Goal: Task Accomplishment & Management: Use online tool/utility

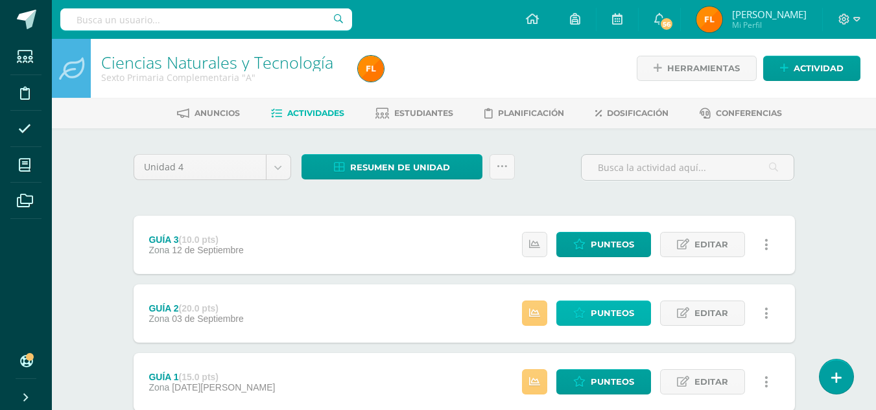
click at [607, 307] on span "Punteos" at bounding box center [611, 313] width 43 height 24
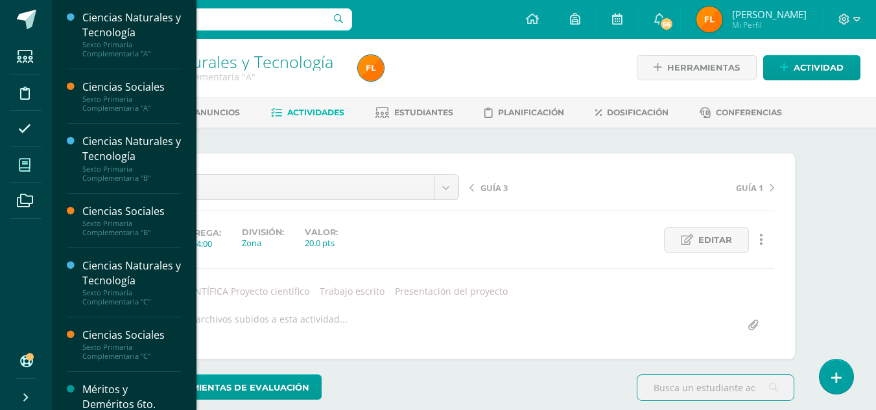
click at [18, 164] on span at bounding box center [24, 164] width 29 height 29
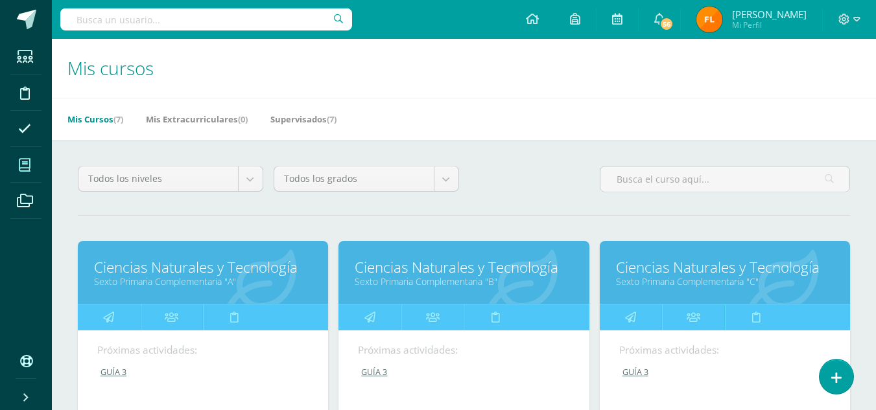
scroll to position [194, 0]
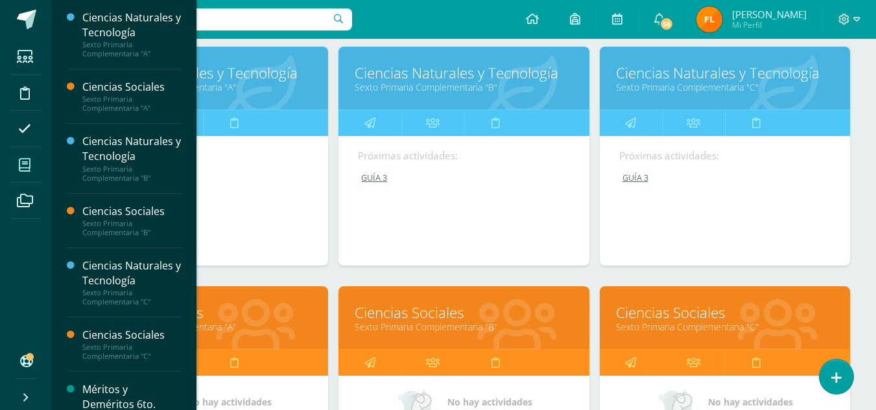
click at [636, 322] on link "Sexto Primaria Complementaria "C"" at bounding box center [725, 327] width 218 height 12
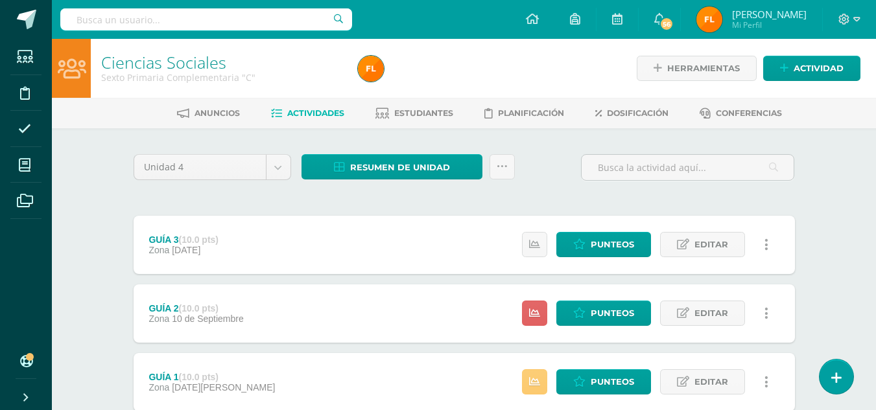
scroll to position [88, 0]
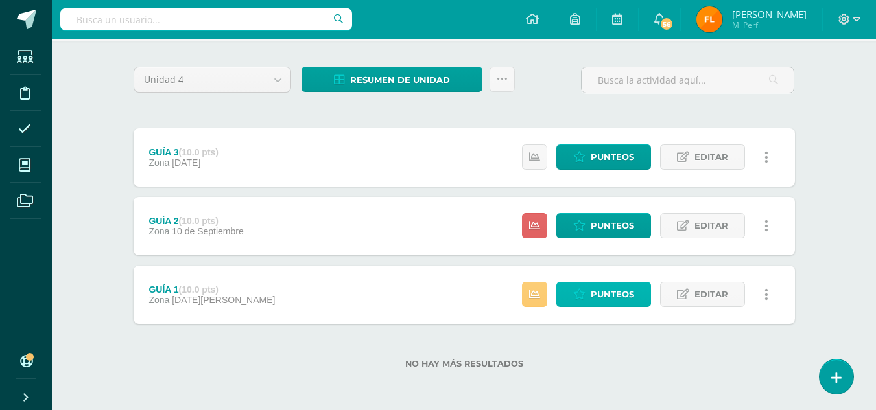
click at [634, 302] on link "Punteos" at bounding box center [603, 294] width 95 height 25
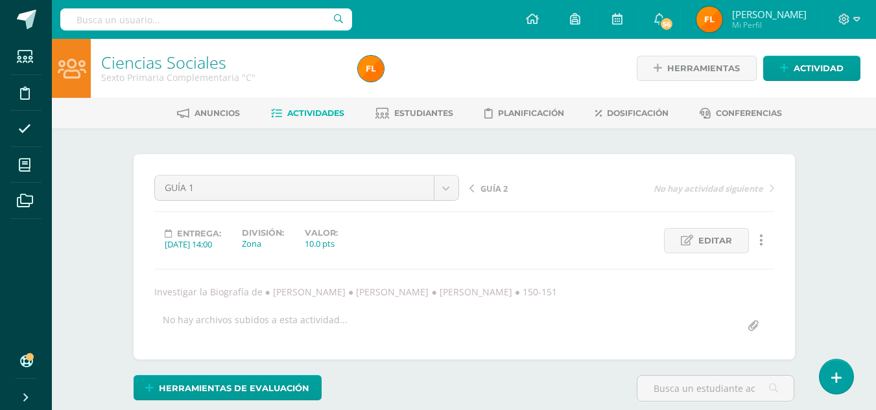
scroll to position [1, 0]
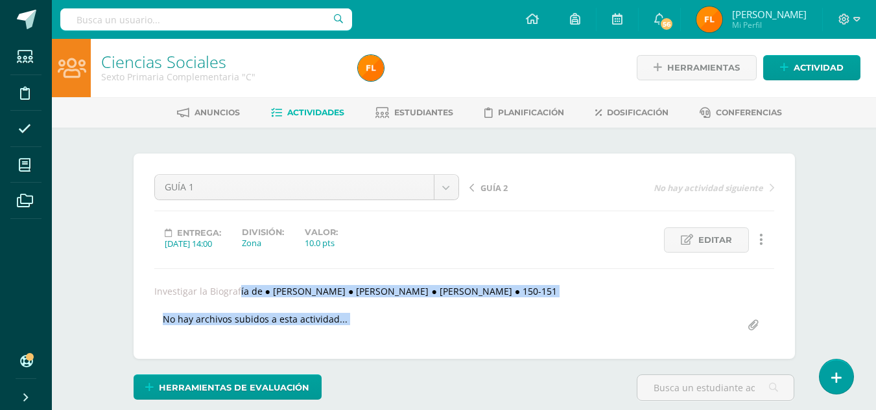
drag, startPoint x: 154, startPoint y: 292, endPoint x: 586, endPoint y: 301, distance: 431.8
click at [586, 301] on div "GUÍA 1 GUÍA 3 GUÍA 2 GUÍA 1 GUÍA 2 No hay actividad siguiente Entrega: [DATE] 1…" at bounding box center [464, 256] width 620 height 164
copy div "Investigar la Biografía de ● [PERSON_NAME] ● [PERSON_NAME] ● [PERSON_NAME] ● 15…"
